Goal: Check status: Check status

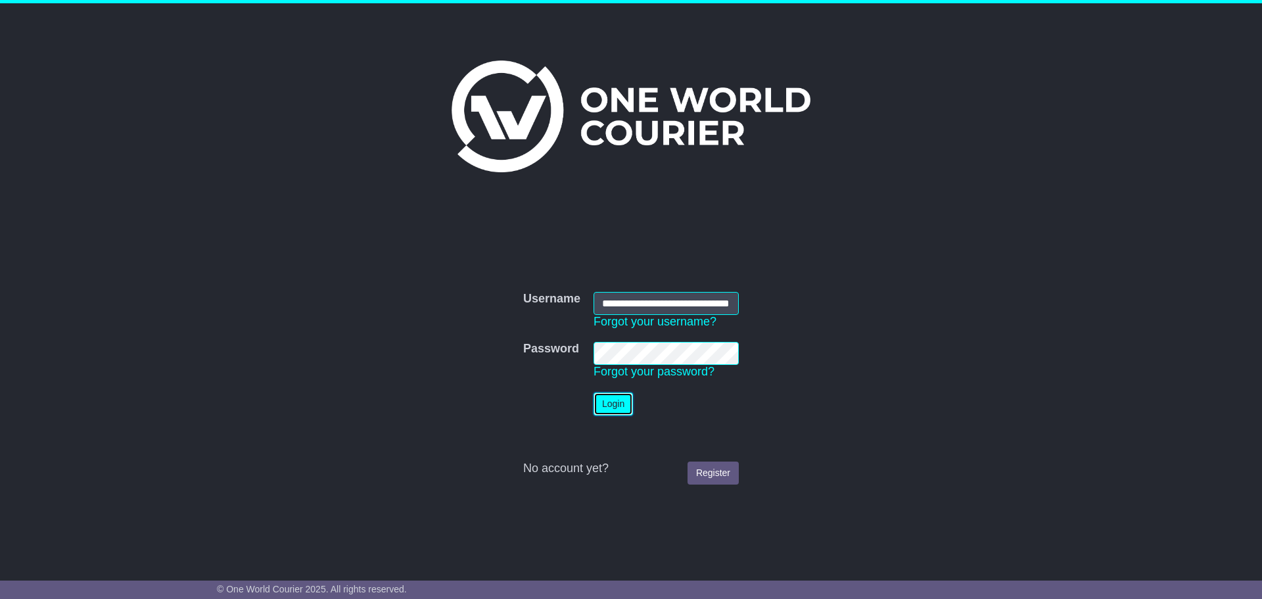
click at [608, 409] on button "Login" at bounding box center [612, 403] width 39 height 23
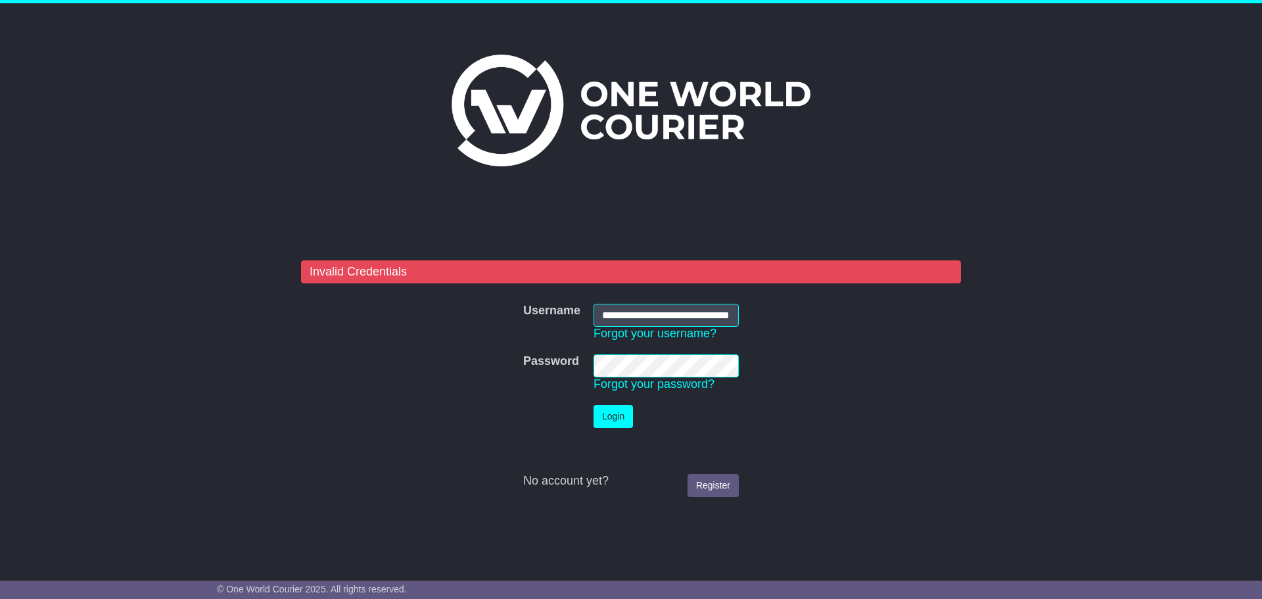
click at [507, 387] on form "**********" at bounding box center [631, 381] width 660 height 243
click at [509, 390] on form "**********" at bounding box center [631, 381] width 660 height 243
click at [614, 416] on button "Login" at bounding box center [612, 416] width 39 height 23
click at [525, 392] on tr "Password Password Forgot your password?" at bounding box center [630, 373] width 229 height 51
click at [645, 314] on input "**********" at bounding box center [665, 315] width 145 height 23
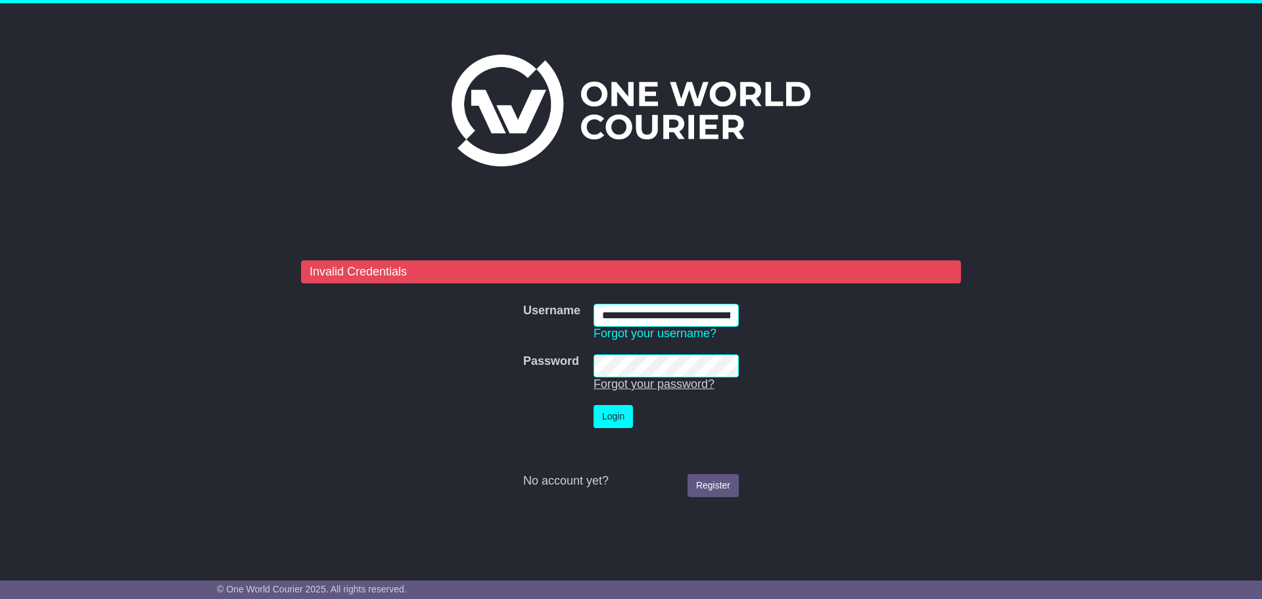
type input "**********"
click at [617, 416] on button "Login" at bounding box center [612, 416] width 39 height 23
click at [559, 380] on tr "Password Password Forgot your password?" at bounding box center [630, 373] width 229 height 51
click at [681, 315] on input "**********" at bounding box center [665, 315] width 145 height 23
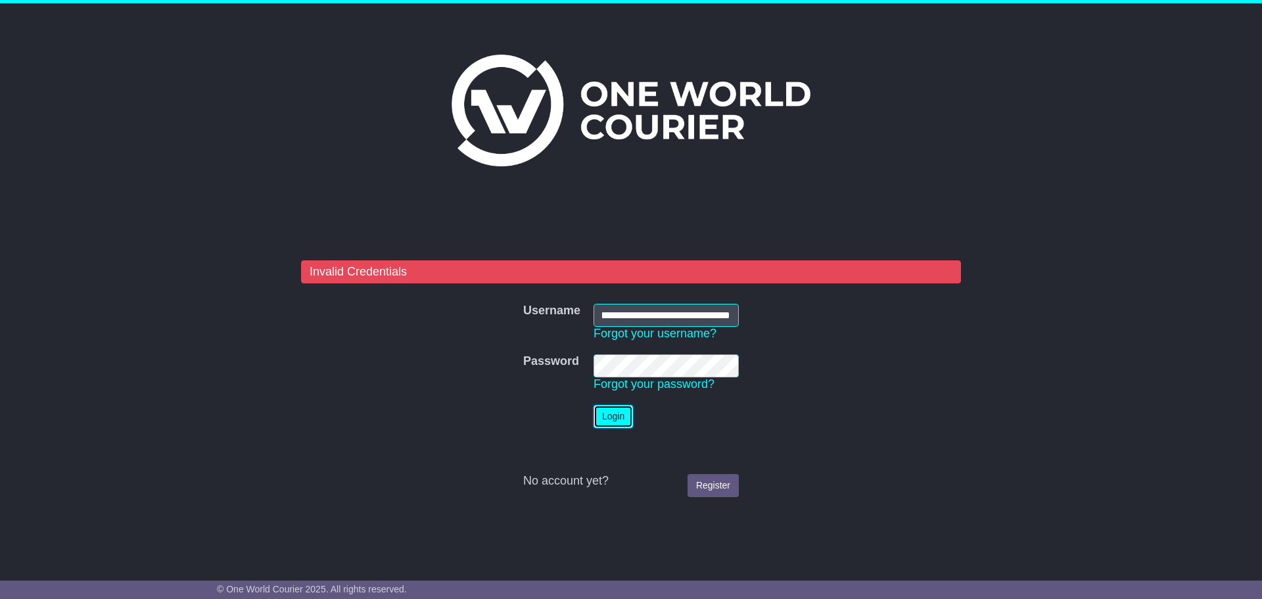
click at [620, 423] on button "Login" at bounding box center [612, 416] width 39 height 23
click at [580, 379] on tr "Password Password Forgot your password?" at bounding box center [630, 373] width 229 height 51
click at [617, 413] on button "Login" at bounding box center [612, 416] width 39 height 23
click at [618, 414] on button "Login" at bounding box center [612, 416] width 39 height 23
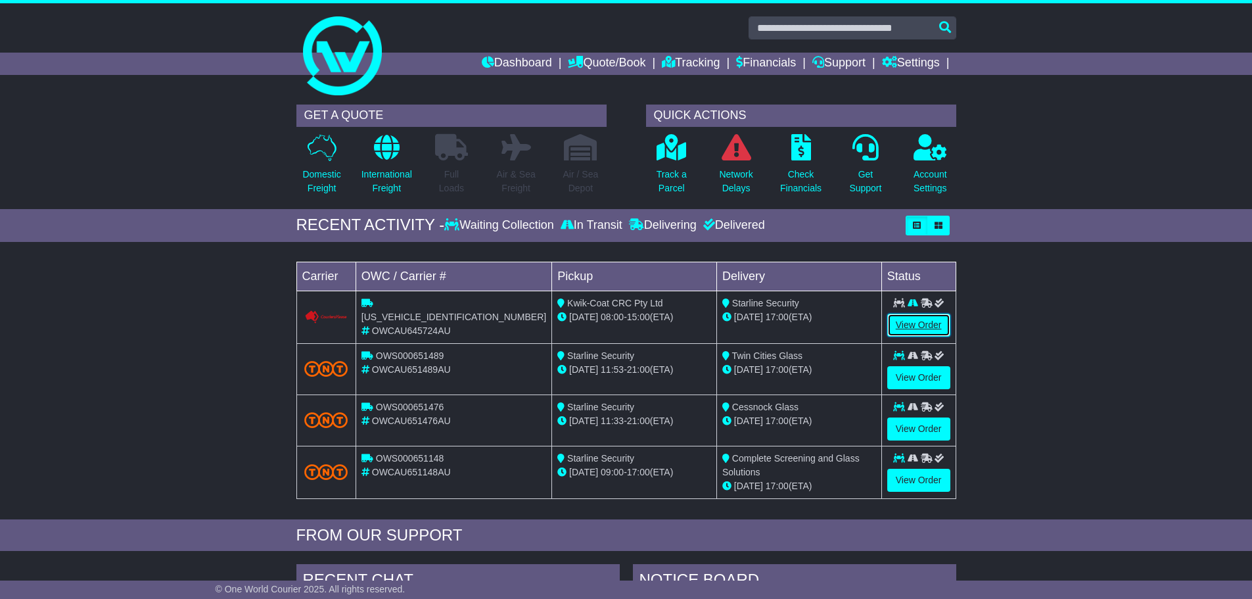
click at [925, 324] on link "View Order" at bounding box center [918, 324] width 63 height 23
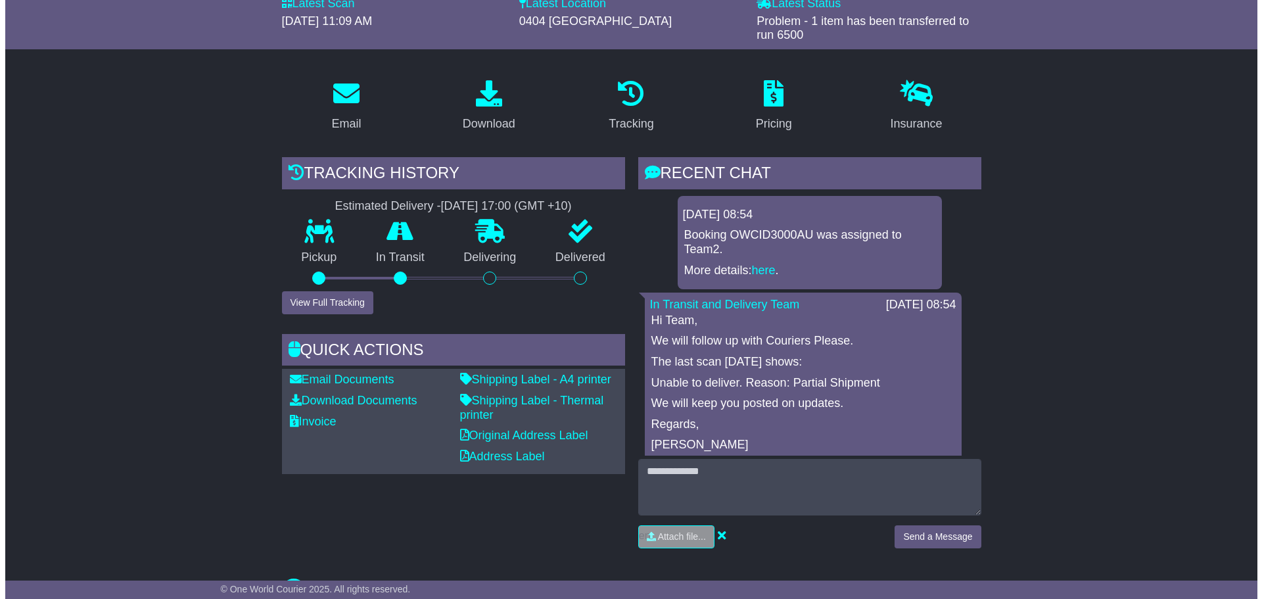
scroll to position [131, 0]
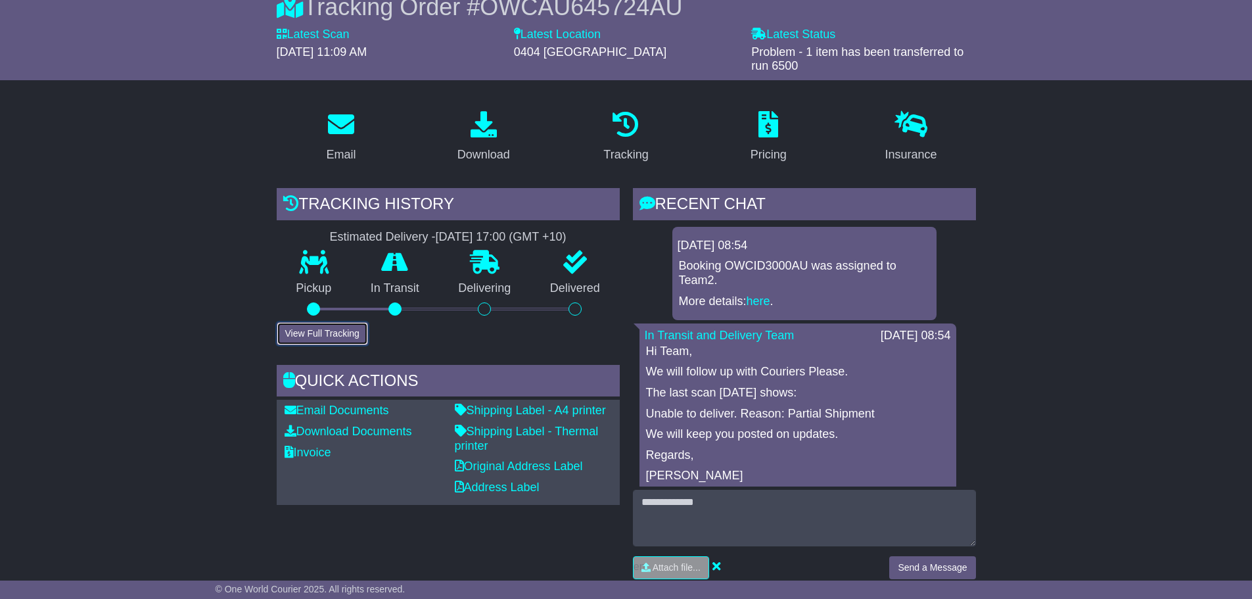
click at [325, 334] on button "View Full Tracking" at bounding box center [322, 333] width 91 height 23
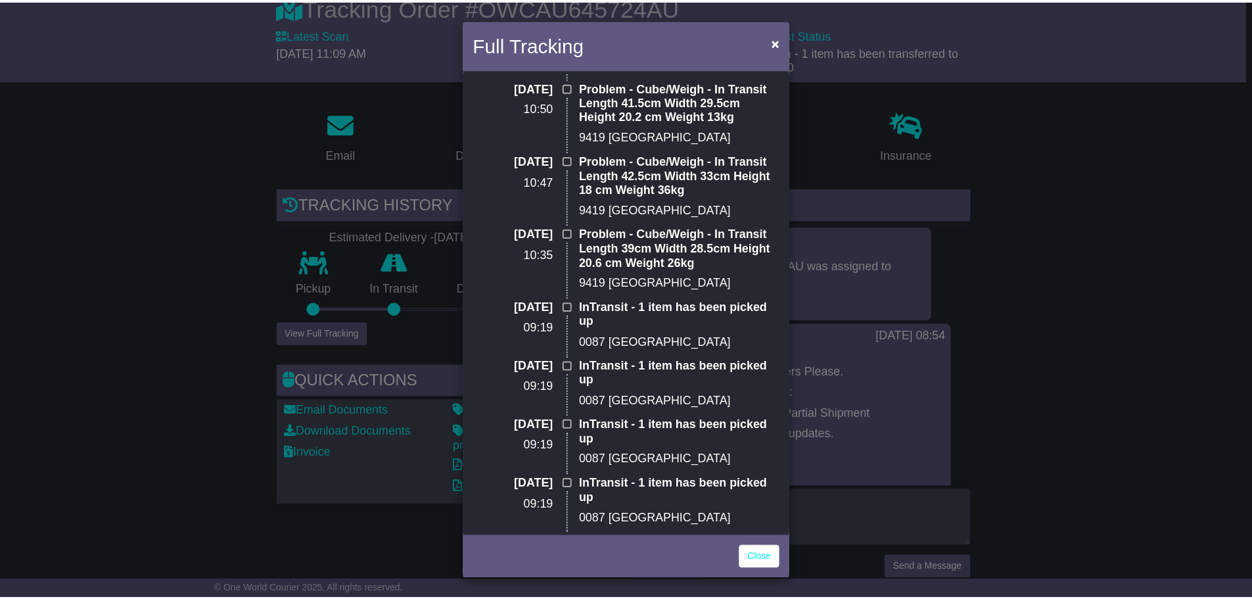
scroll to position [1870, 0]
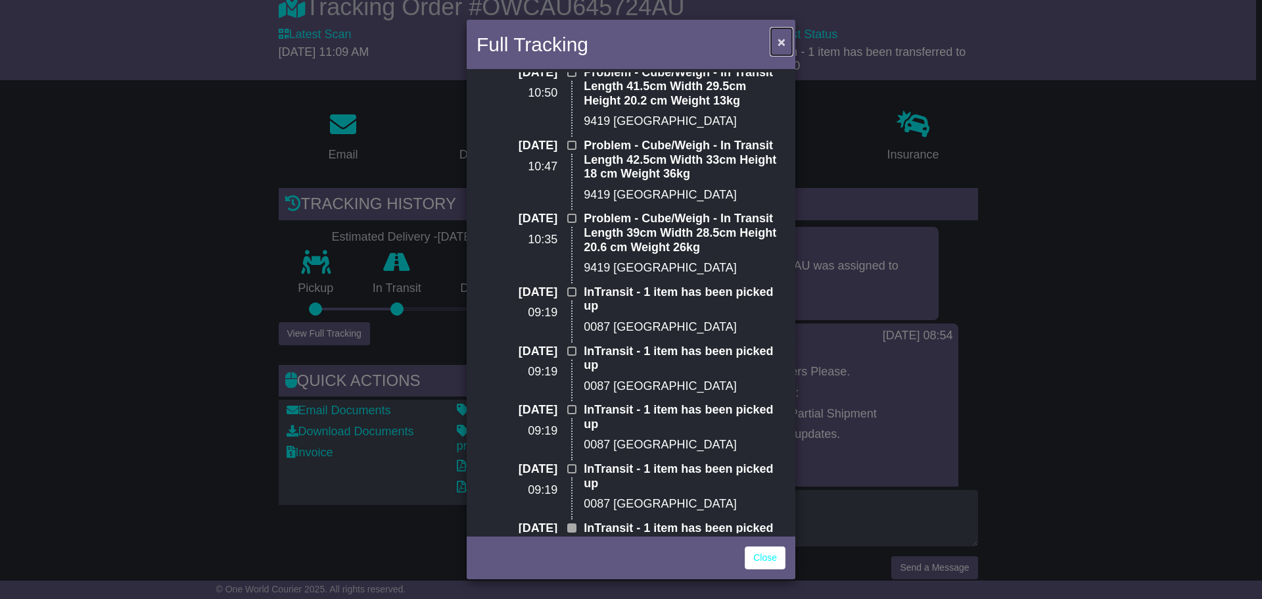
click at [782, 37] on span "×" at bounding box center [781, 41] width 8 height 15
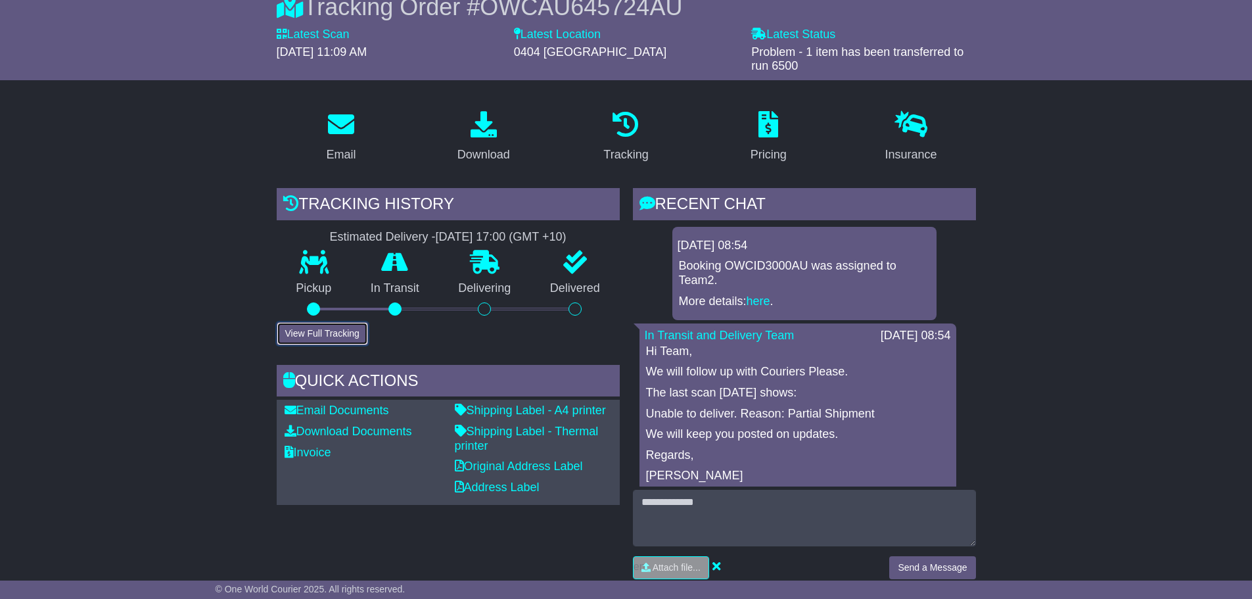
scroll to position [0, 0]
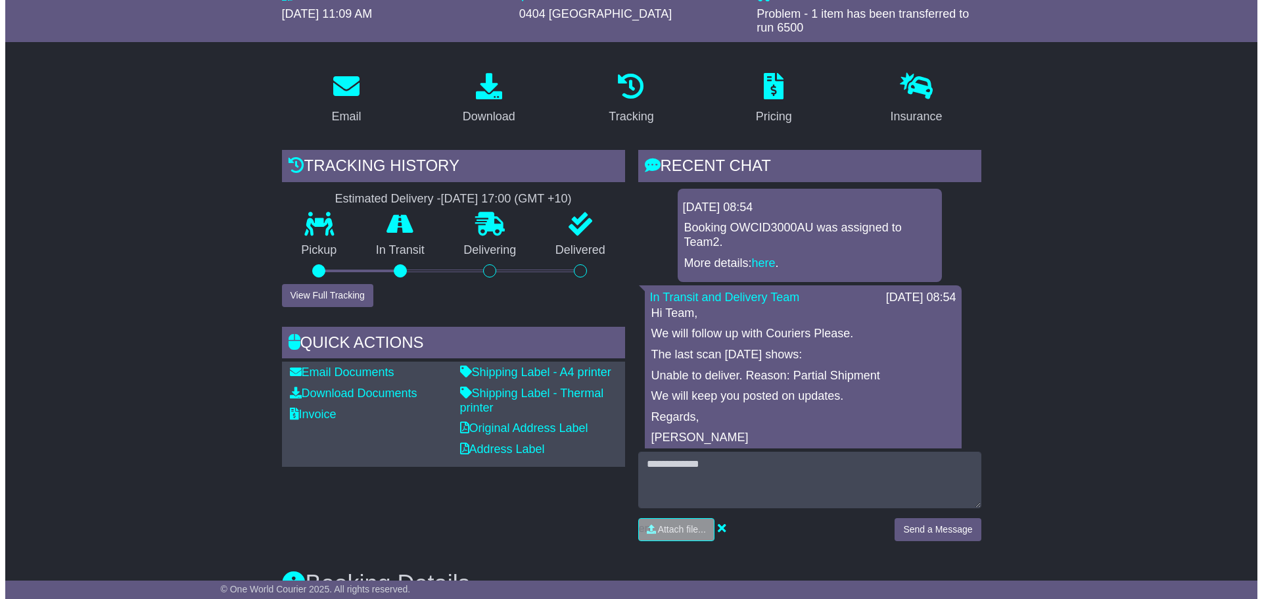
scroll to position [116, 0]
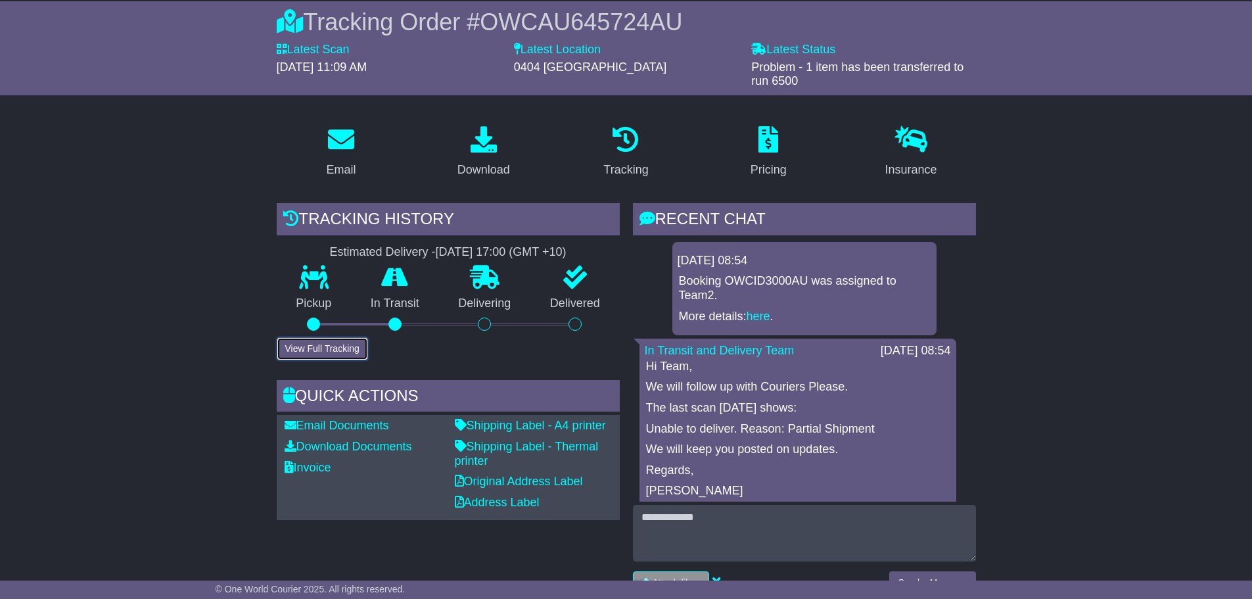
click at [323, 346] on button "View Full Tracking" at bounding box center [322, 348] width 91 height 23
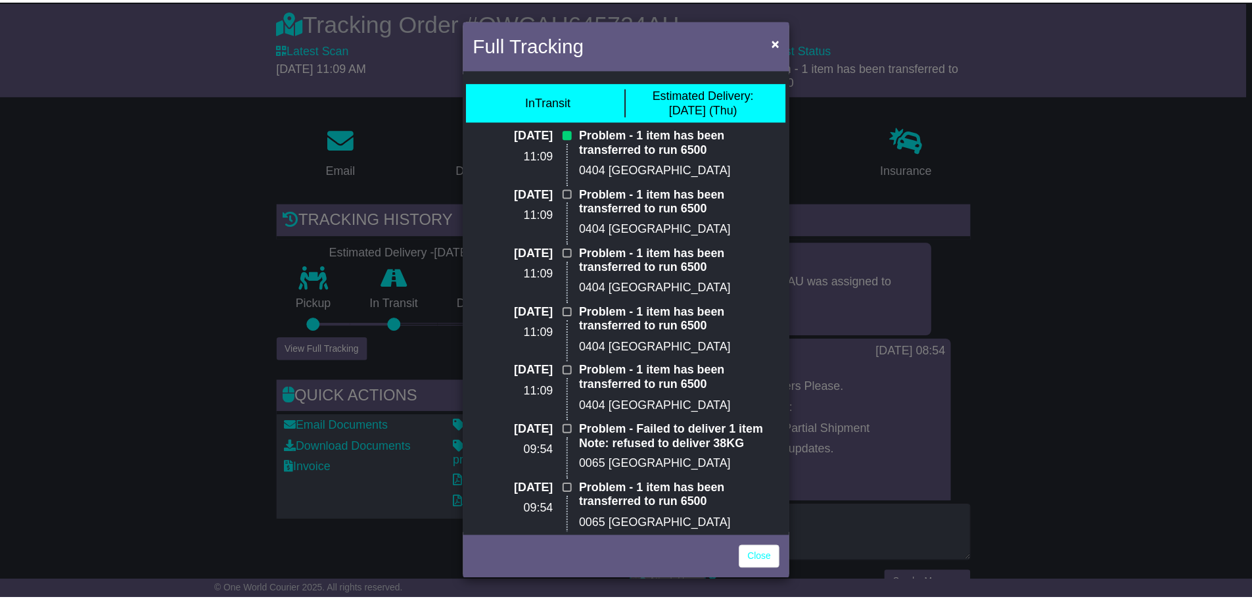
scroll to position [131, 0]
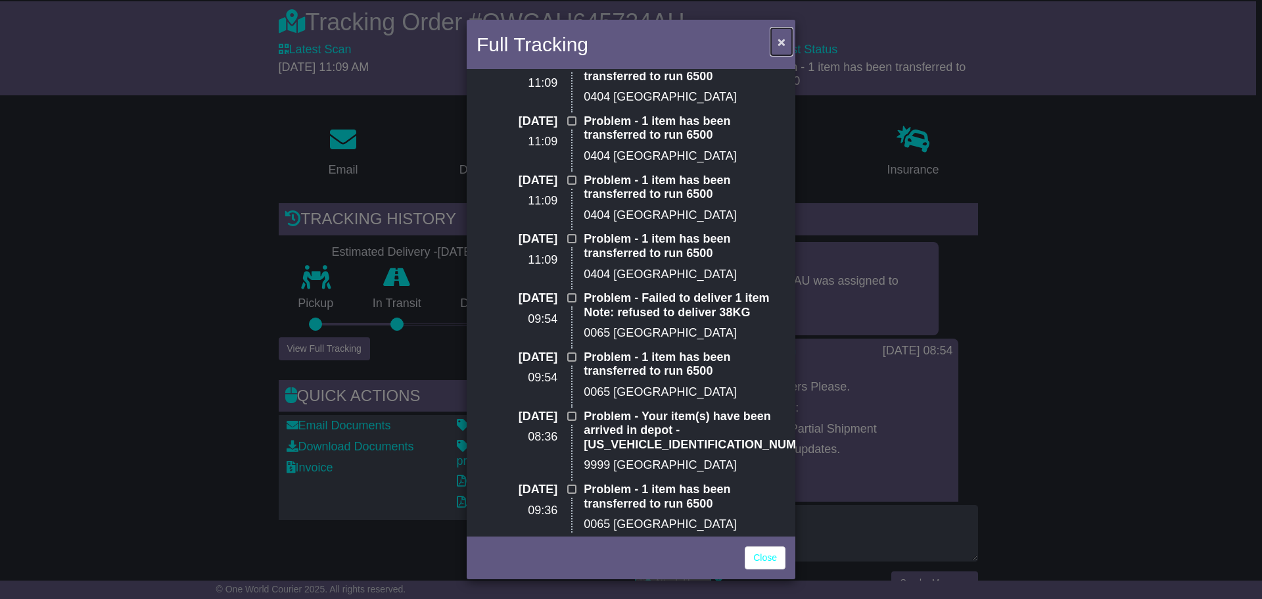
click at [775, 39] on button "×" at bounding box center [781, 41] width 21 height 27
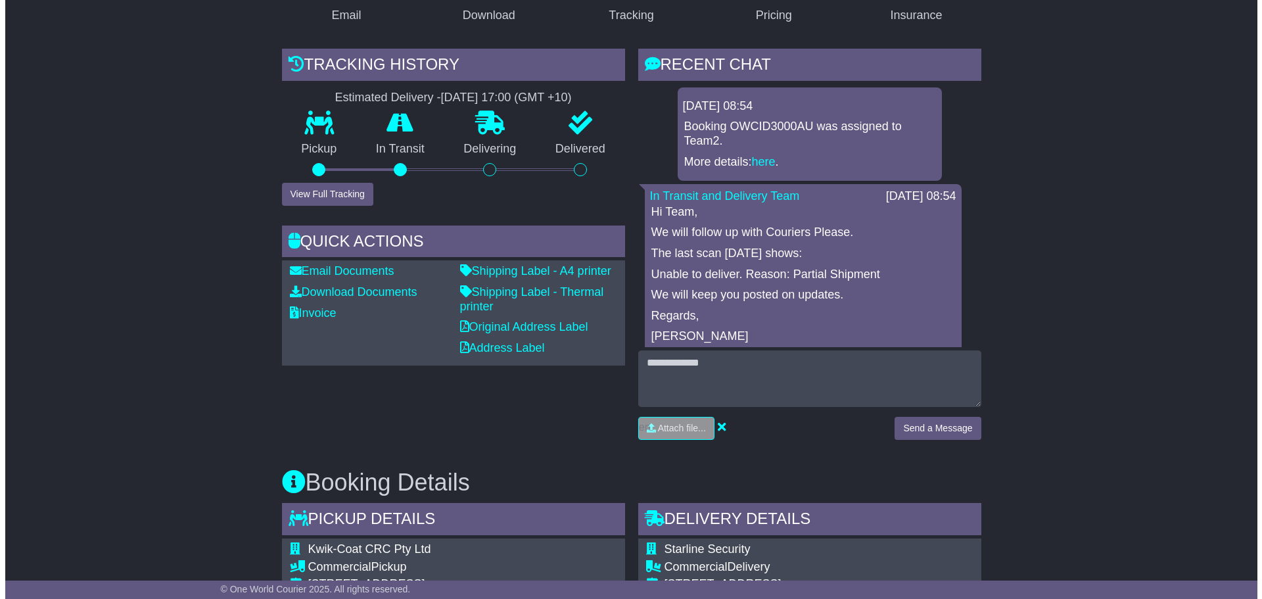
scroll to position [248, 0]
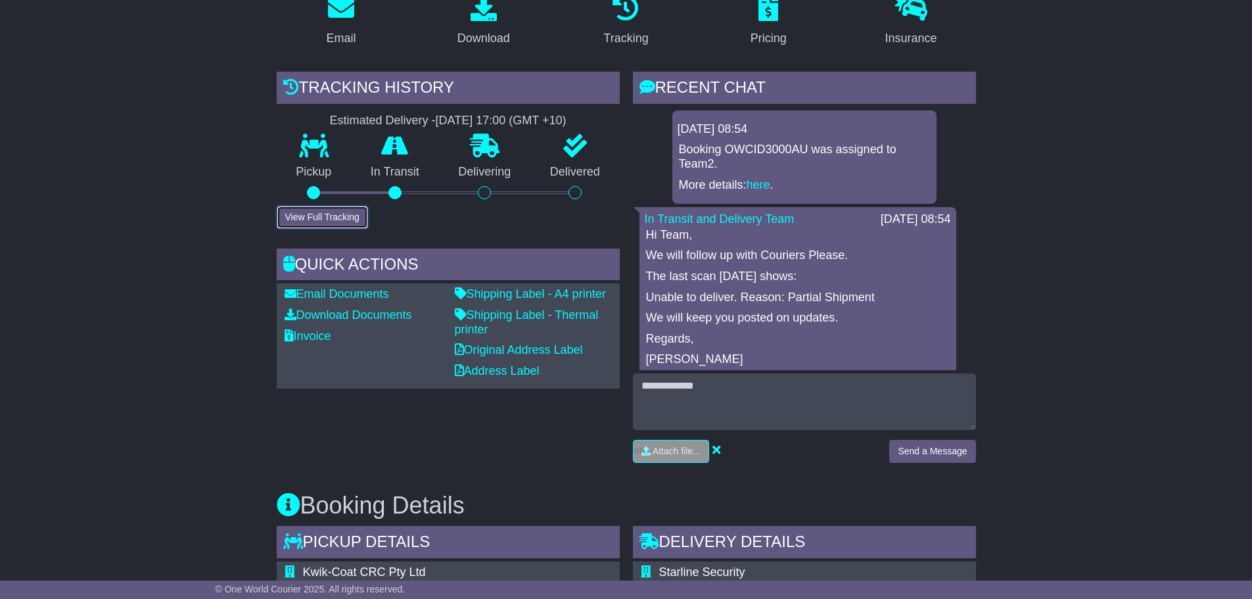
drag, startPoint x: 319, startPoint y: 214, endPoint x: 321, endPoint y: 204, distance: 9.4
click at [320, 214] on button "View Full Tracking" at bounding box center [322, 217] width 91 height 23
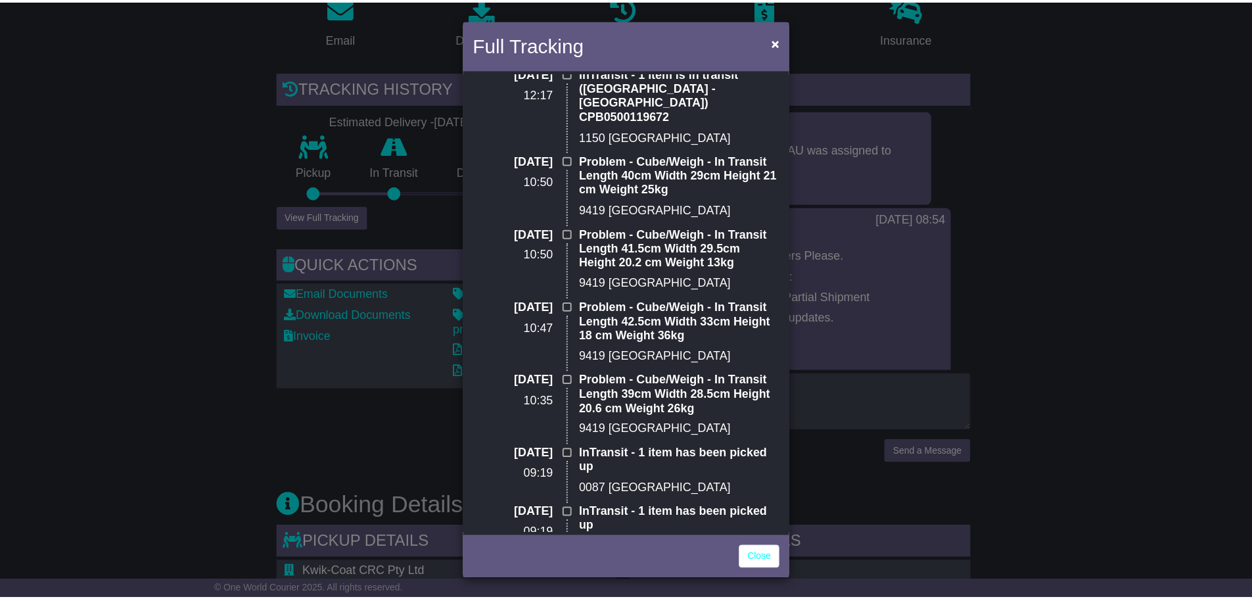
scroll to position [1870, 0]
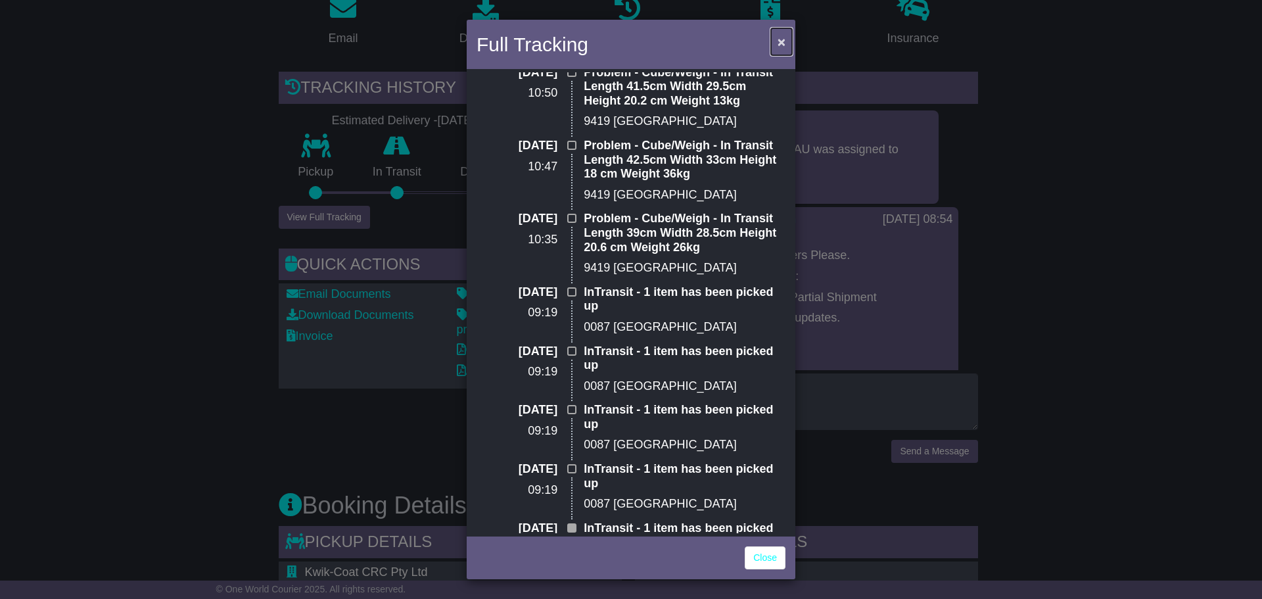
click at [781, 38] on span "×" at bounding box center [781, 41] width 8 height 15
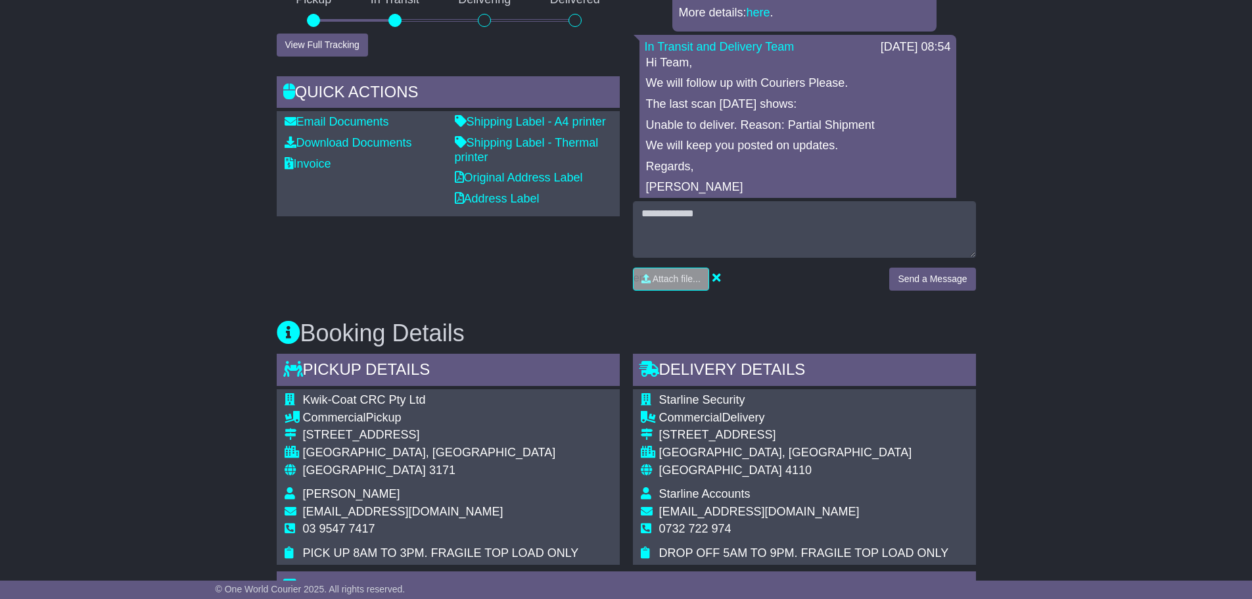
scroll to position [379, 0]
